Goal: Task Accomplishment & Management: Manage account settings

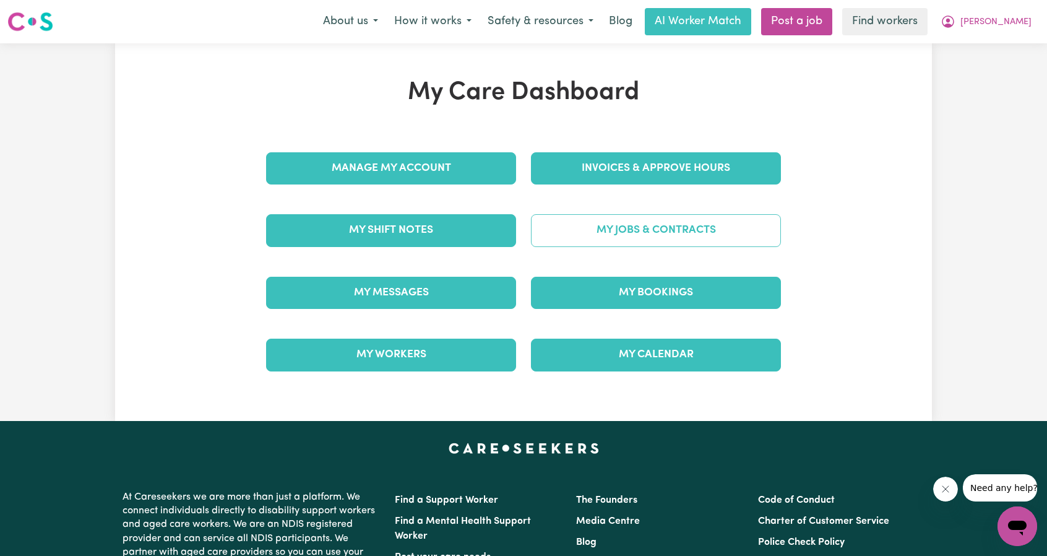
click at [692, 228] on link "My Jobs & Contracts" at bounding box center [656, 230] width 250 height 32
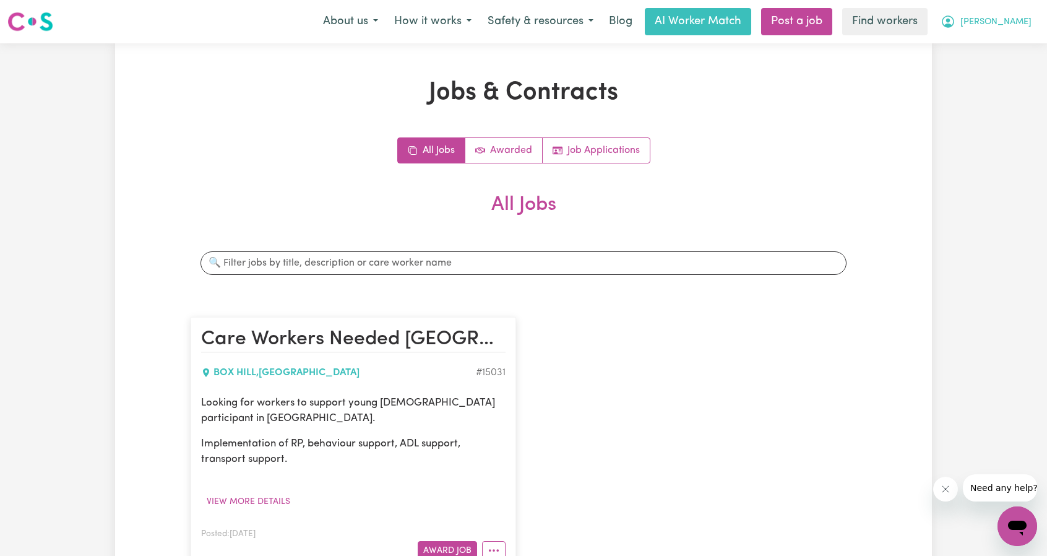
click at [1015, 25] on span "[PERSON_NAME]" at bounding box center [995, 22] width 71 height 14
click at [965, 53] on link "My Dashboard" at bounding box center [990, 49] width 98 height 24
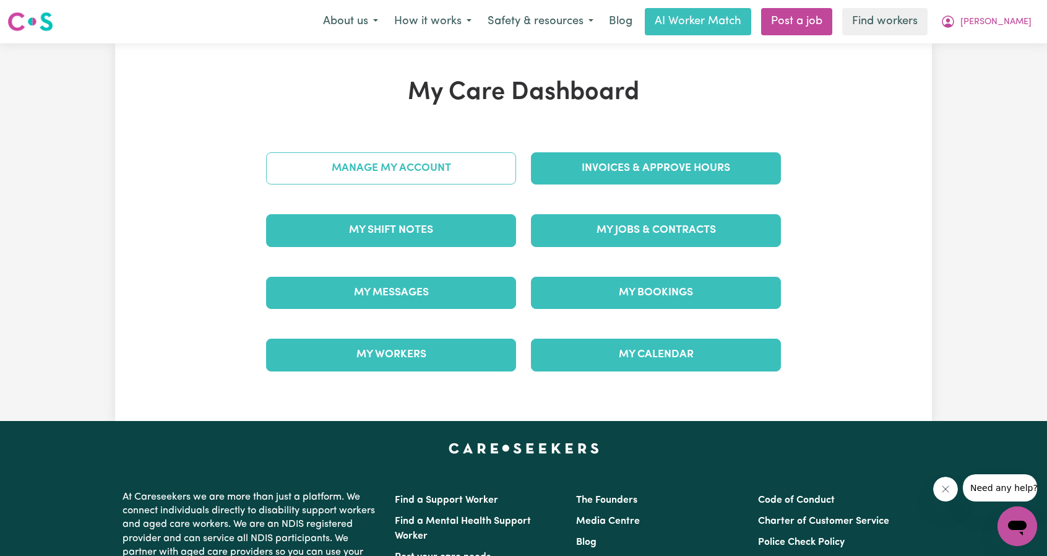
click at [474, 183] on link "Manage My Account" at bounding box center [391, 168] width 250 height 32
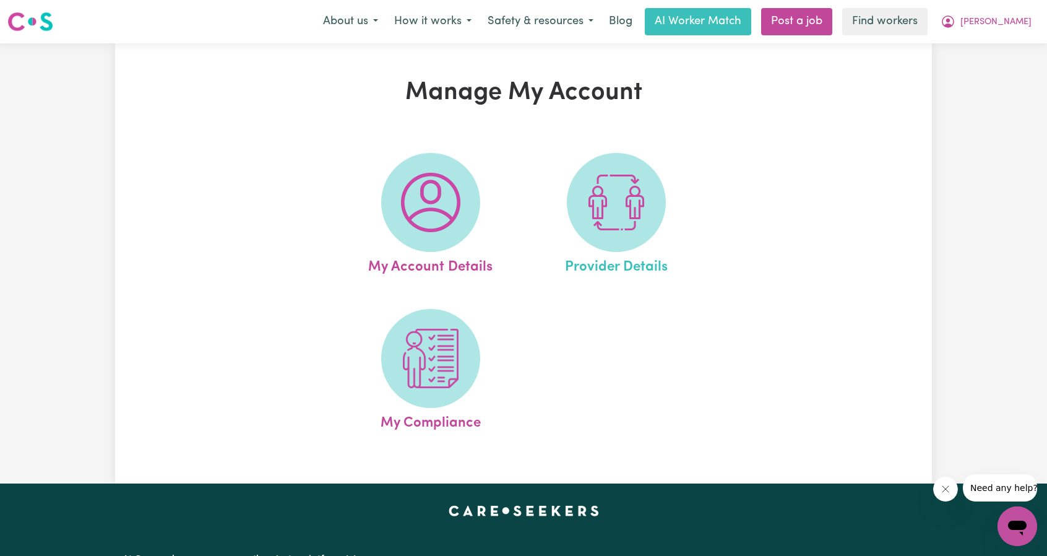
click at [675, 183] on link "Provider Details" at bounding box center [616, 215] width 178 height 125
select select "NDIS_FUNDING_PLAN_MANAGED"
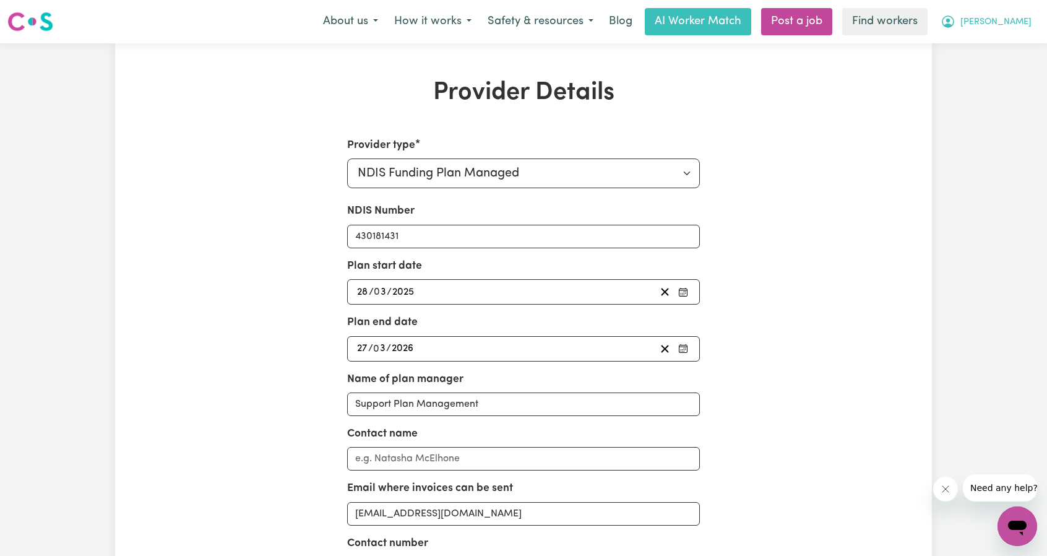
click at [955, 26] on icon "My Account" at bounding box center [948, 21] width 15 height 15
click at [987, 40] on link "My Dashboard" at bounding box center [990, 49] width 98 height 24
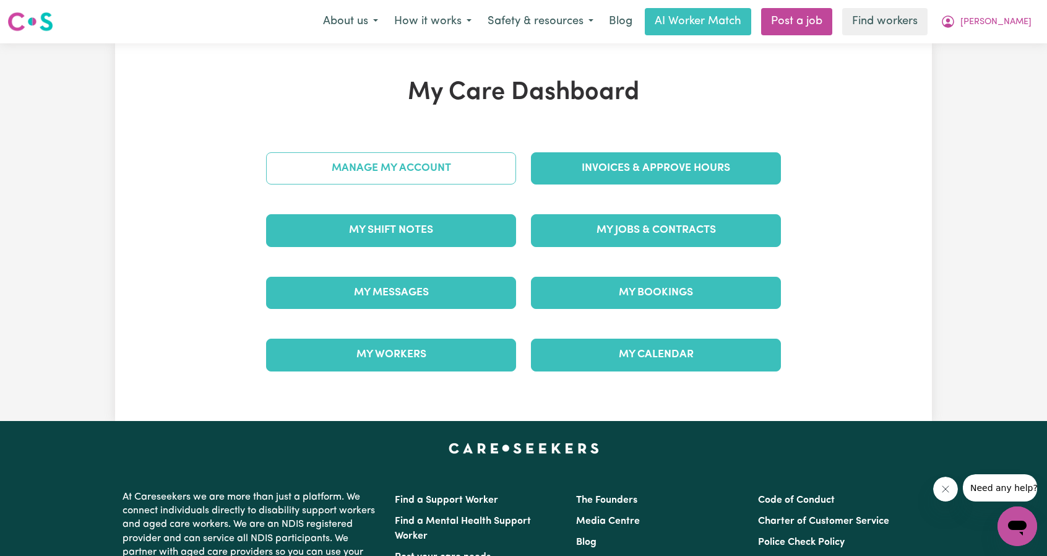
click at [472, 166] on link "Manage My Account" at bounding box center [391, 168] width 250 height 32
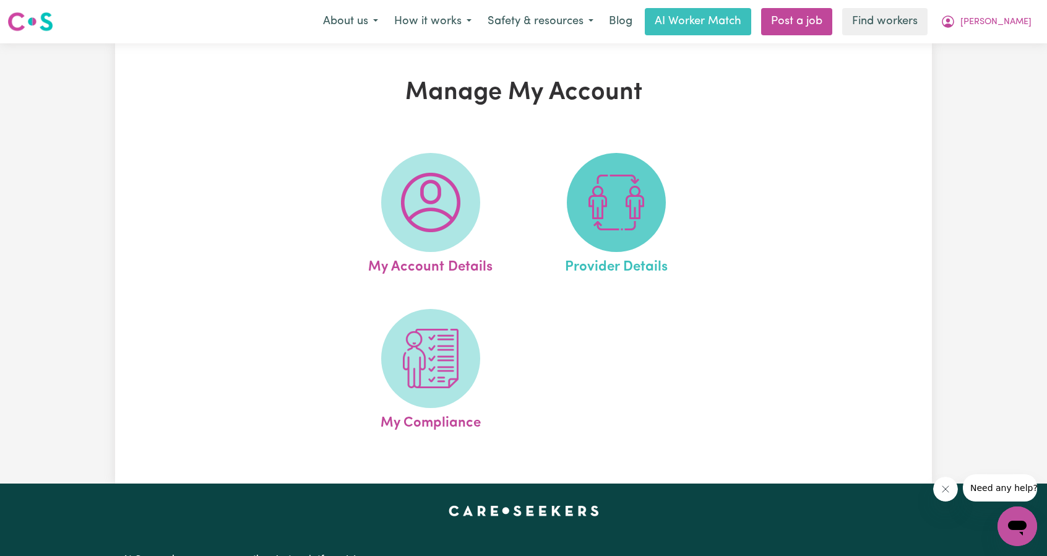
click at [601, 218] on img at bounding box center [616, 202] width 59 height 59
select select "NDIS_FUNDING_PLAN_MANAGED"
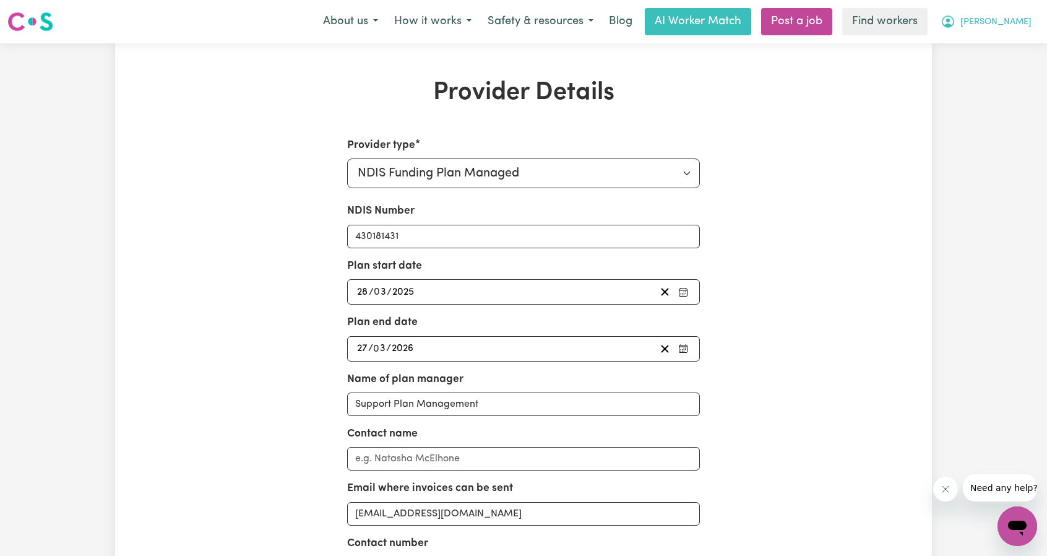
click at [1007, 22] on span "[PERSON_NAME]" at bounding box center [995, 22] width 71 height 14
click at [989, 45] on link "My Dashboard" at bounding box center [990, 49] width 98 height 24
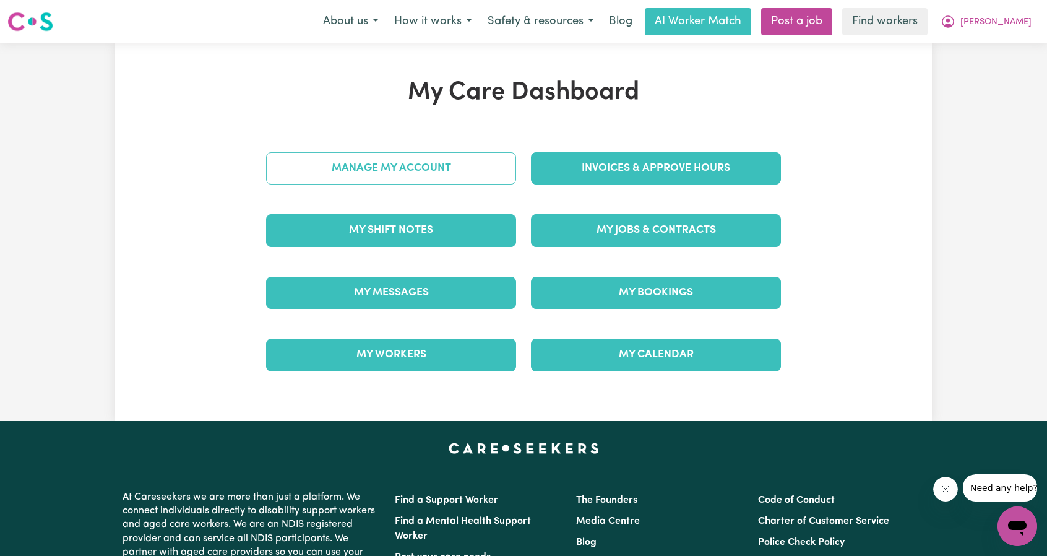
click at [444, 162] on link "Manage My Account" at bounding box center [391, 168] width 250 height 32
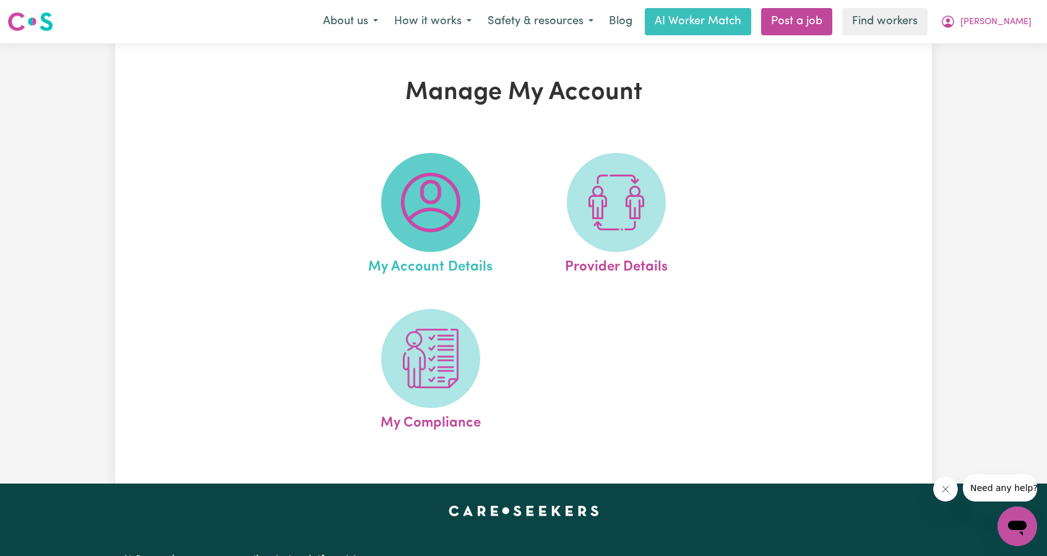
click at [413, 216] on img at bounding box center [430, 202] width 59 height 59
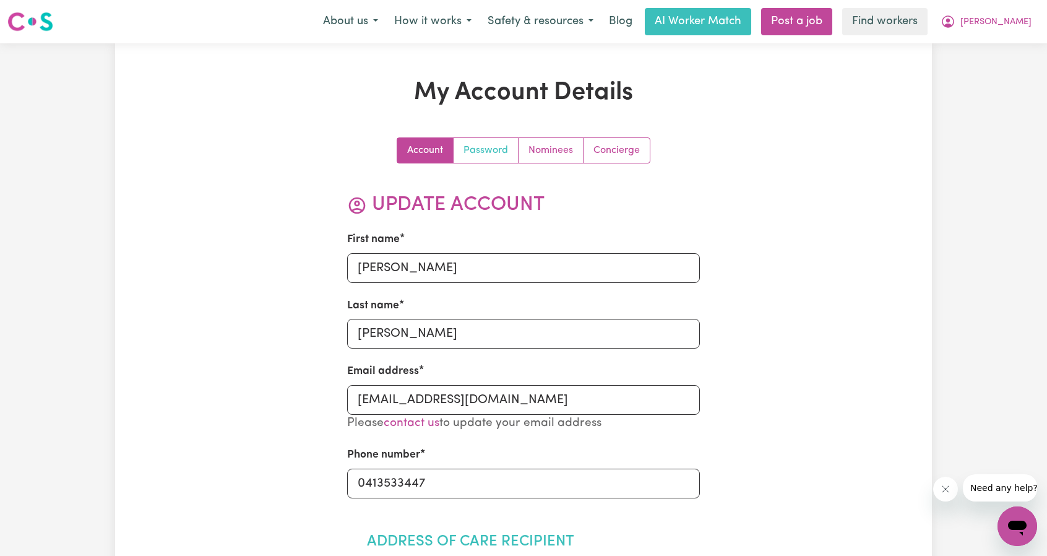
click at [491, 147] on link "Password" at bounding box center [486, 150] width 65 height 25
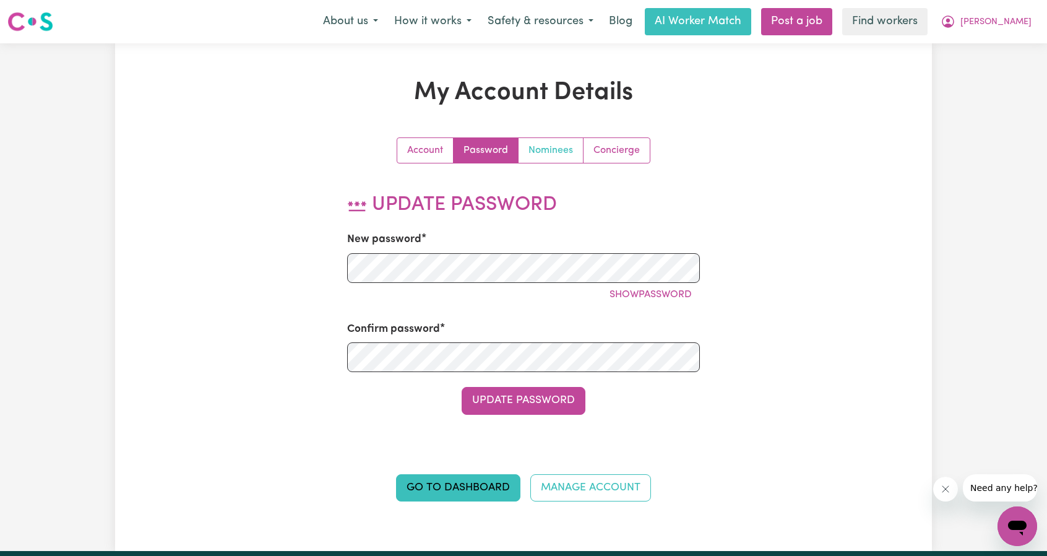
click at [558, 152] on link "Nominees" at bounding box center [551, 150] width 65 height 25
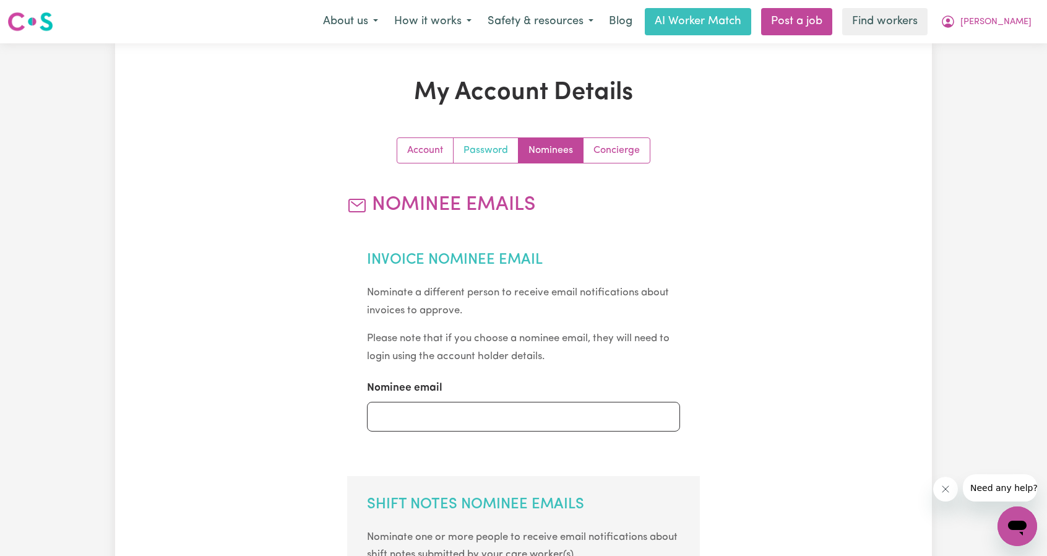
click at [483, 154] on link "Password" at bounding box center [486, 150] width 65 height 25
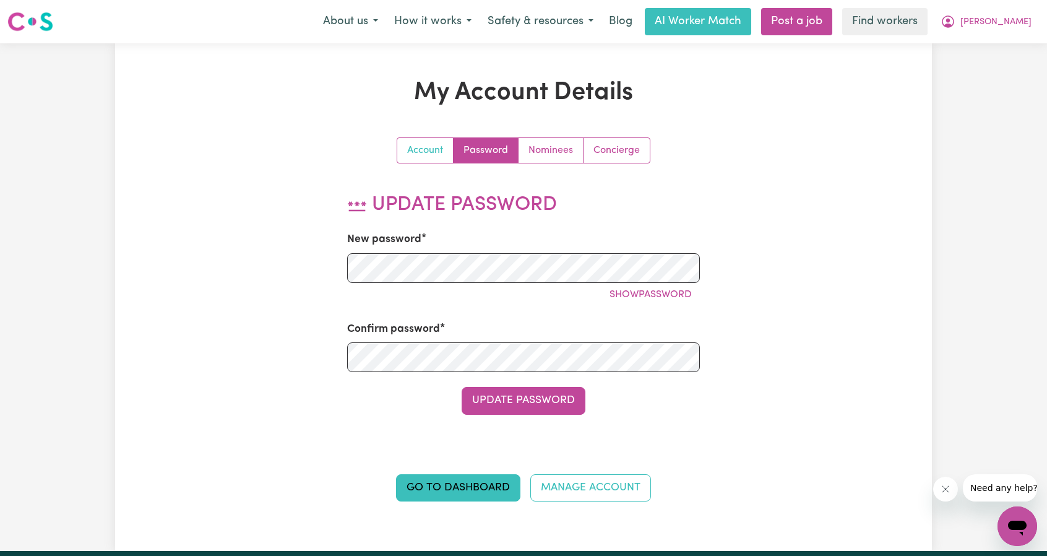
click at [428, 157] on link "Account" at bounding box center [425, 150] width 56 height 25
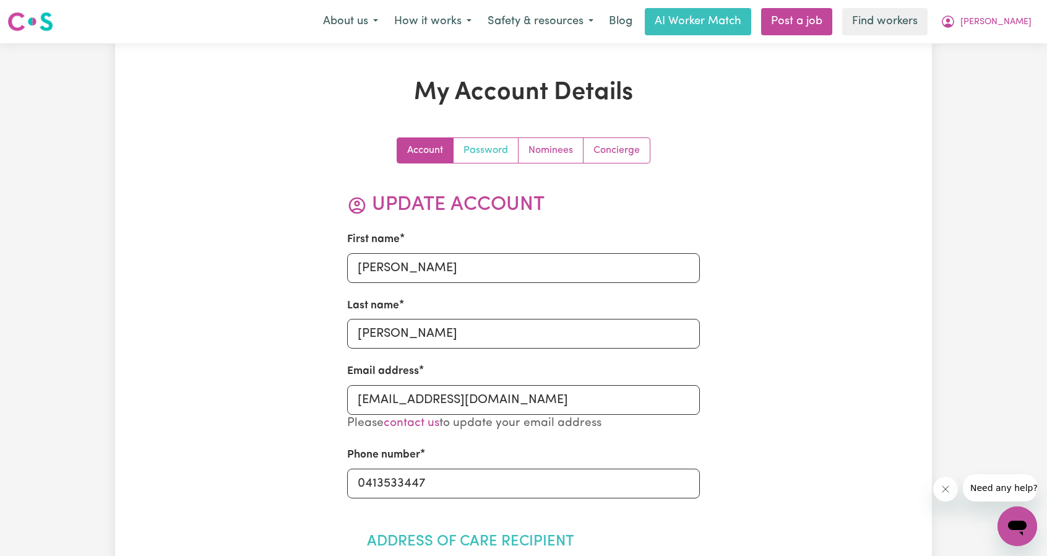
click at [473, 150] on link "Password" at bounding box center [486, 150] width 65 height 25
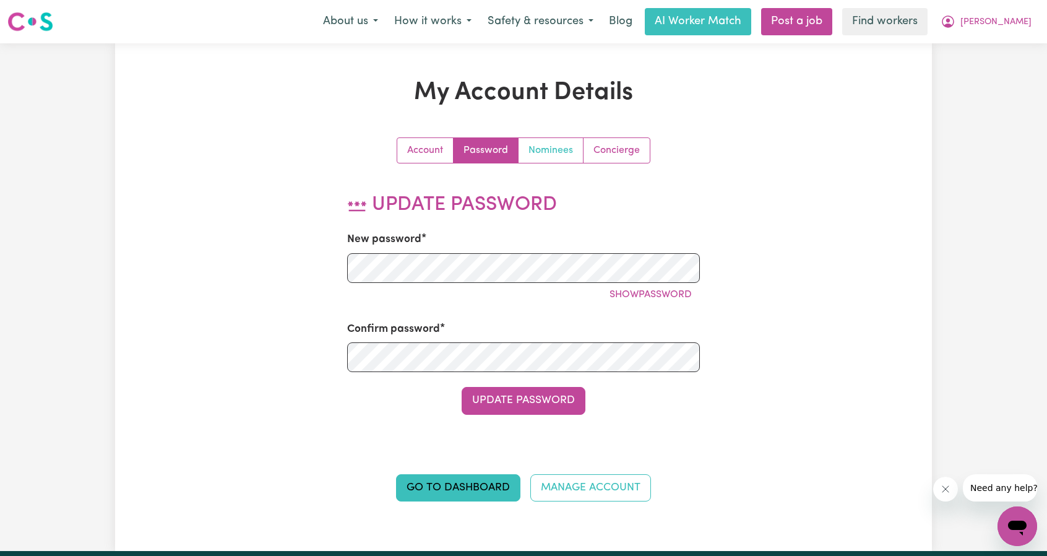
click at [538, 144] on link "Nominees" at bounding box center [551, 150] width 65 height 25
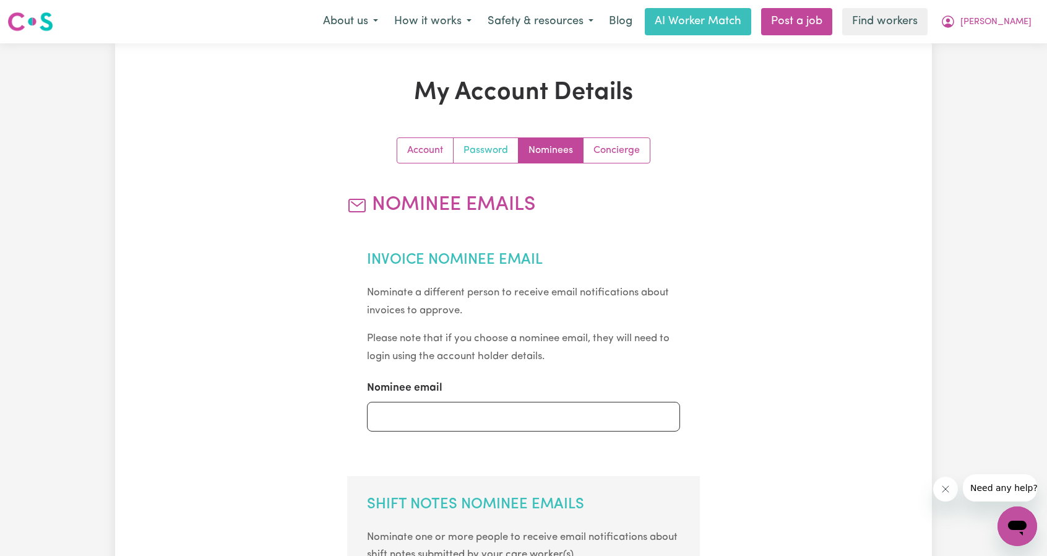
click at [499, 153] on link "Password" at bounding box center [486, 150] width 65 height 25
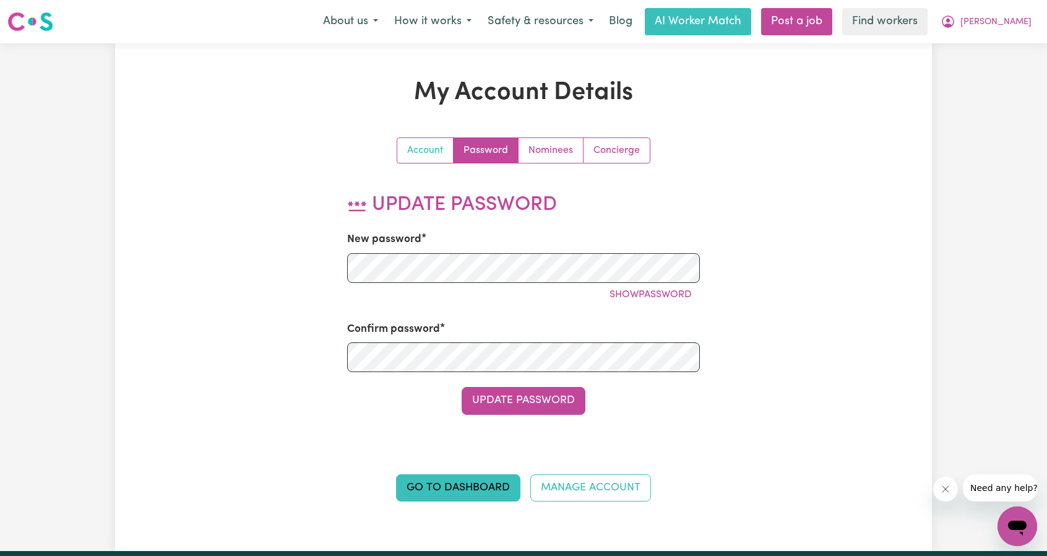
click at [426, 157] on link "Account" at bounding box center [425, 150] width 56 height 25
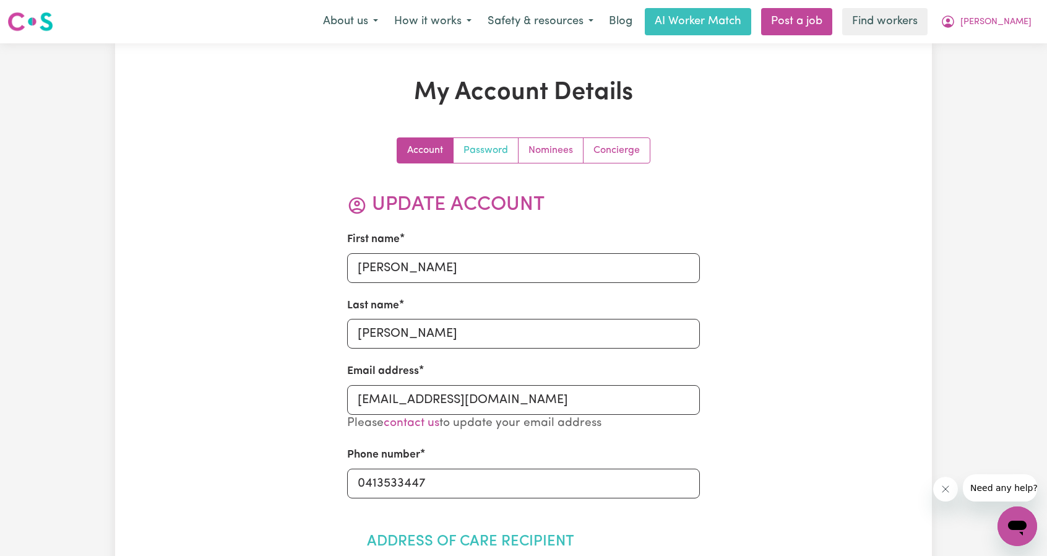
click at [490, 153] on link "Password" at bounding box center [486, 150] width 65 height 25
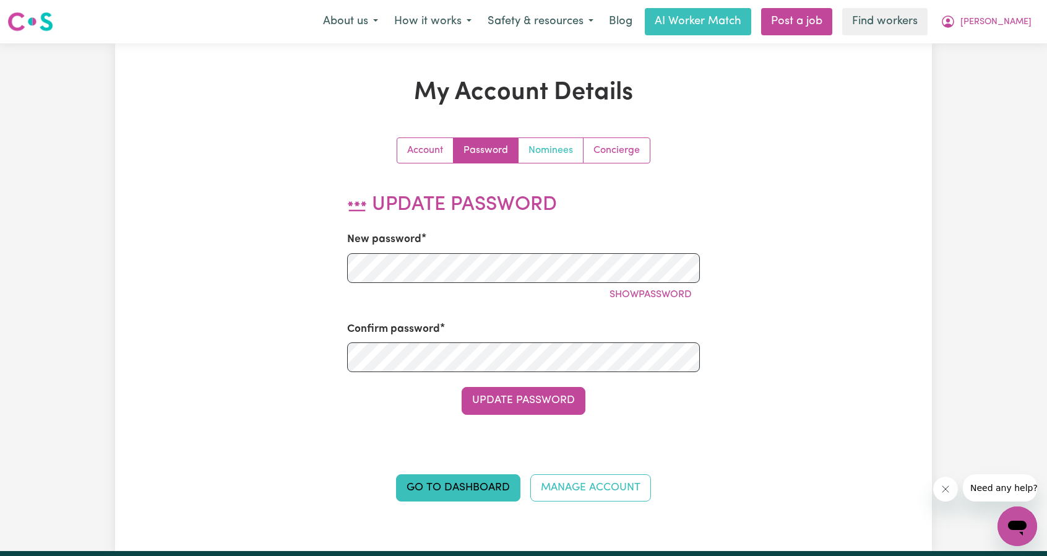
click at [538, 148] on link "Nominees" at bounding box center [551, 150] width 65 height 25
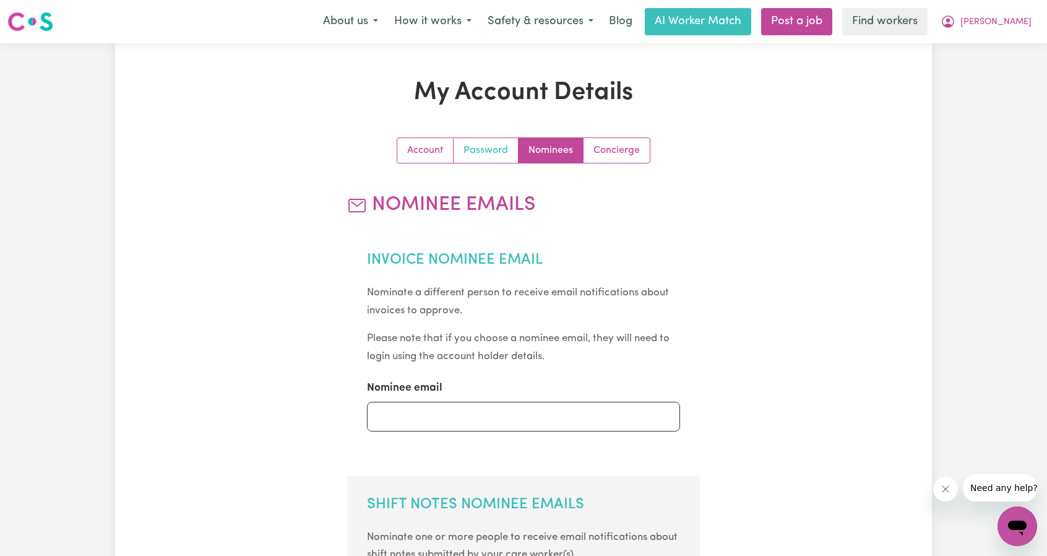
click at [464, 139] on link "Password" at bounding box center [486, 150] width 65 height 25
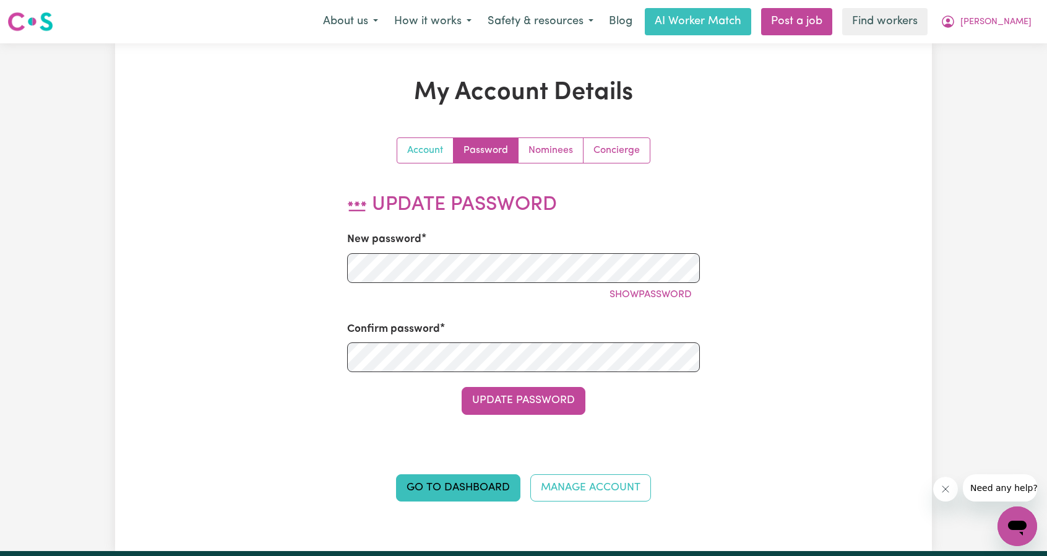
click at [423, 156] on link "Account" at bounding box center [425, 150] width 56 height 25
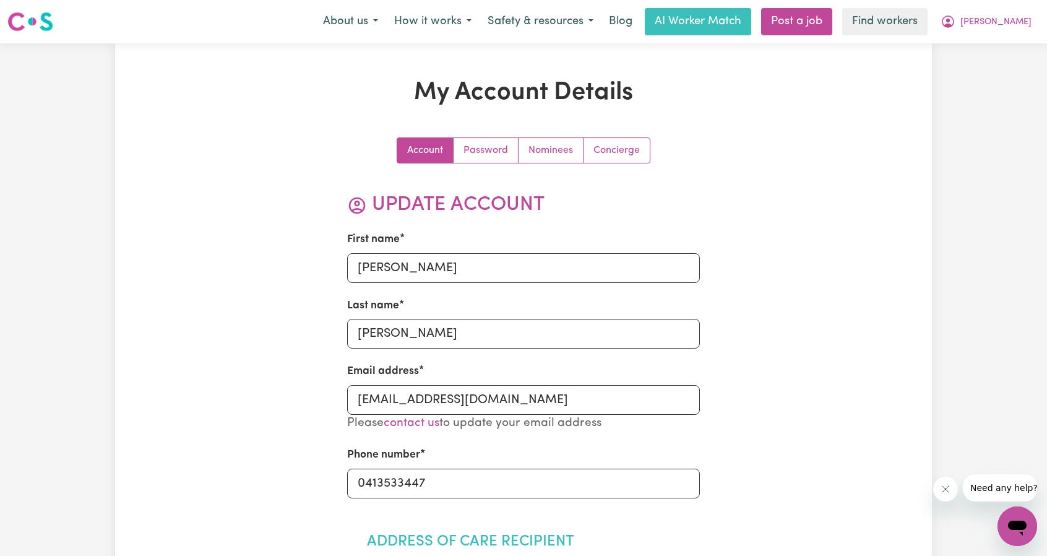
click at [1001, 14] on button "[PERSON_NAME]" at bounding box center [986, 22] width 107 height 26
click at [999, 69] on link "Logout" at bounding box center [990, 71] width 98 height 24
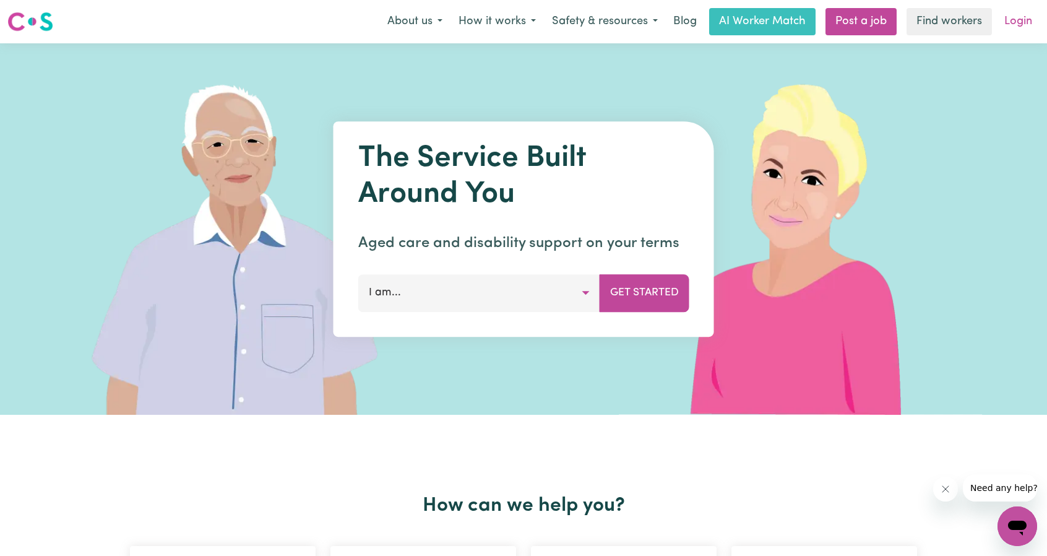
drag, startPoint x: 1024, startPoint y: 5, endPoint x: 1020, endPoint y: 13, distance: 8.9
click at [1024, 5] on nav "Menu About us How it works Safety & resources Blog AI Worker Match Post a job F…" at bounding box center [523, 21] width 1047 height 43
click at [1019, 18] on link "Login" at bounding box center [1018, 21] width 43 height 27
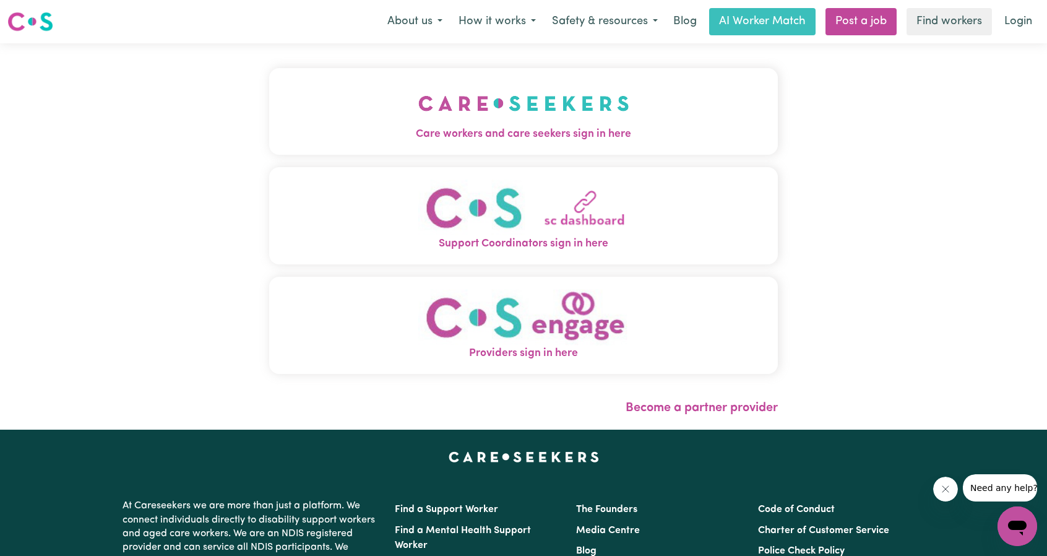
click at [572, 127] on span "Care workers and care seekers sign in here" at bounding box center [523, 134] width 509 height 16
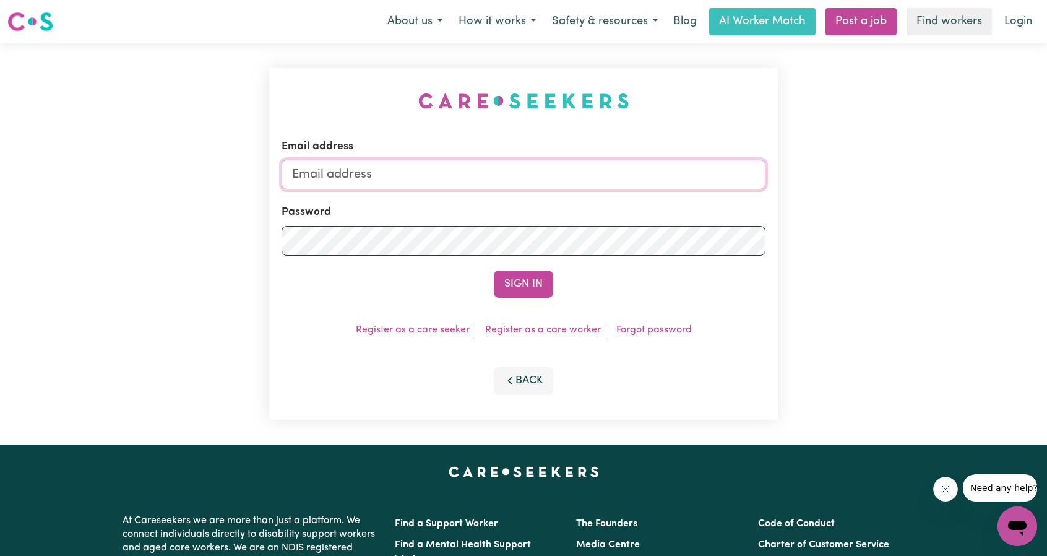
click at [421, 173] on input "Email address" at bounding box center [524, 175] width 484 height 30
drag, startPoint x: 354, startPoint y: 179, endPoint x: 603, endPoint y: 191, distance: 249.1
click at [600, 191] on form "Email address [EMAIL_ADDRESS][PERSON_NAME][DOMAIN_NAME] Password Sign In" at bounding box center [524, 218] width 484 height 159
type input "[EMAIL_ADDRESS][DOMAIN_NAME]"
click at [524, 301] on div "Email address [EMAIL_ADDRESS][DOMAIN_NAME] Password Sign In Register as a care …" at bounding box center [523, 243] width 509 height 351
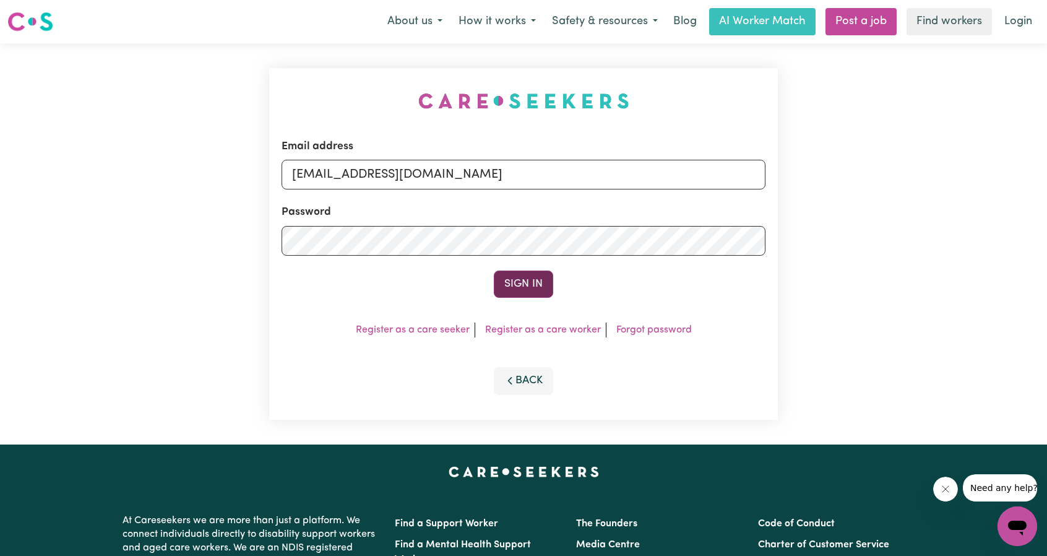
click at [538, 275] on button "Sign In" at bounding box center [523, 283] width 59 height 27
